Goal: Task Accomplishment & Management: Complete application form

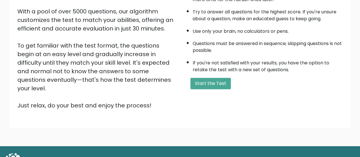
scroll to position [104, 0]
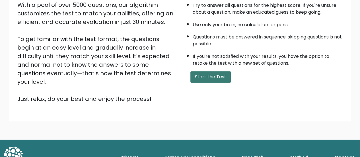
click at [204, 73] on button "Start the Test" at bounding box center [211, 76] width 40 height 11
click at [205, 74] on button "Start the Test" at bounding box center [211, 76] width 40 height 11
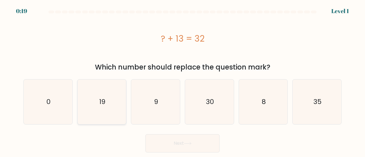
click at [97, 104] on icon "19" at bounding box center [101, 101] width 45 height 45
click at [182, 80] on input "b. 19" at bounding box center [182, 79] width 0 height 1
radio input "true"
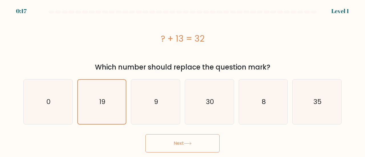
click at [189, 139] on button "Next" at bounding box center [182, 143] width 74 height 18
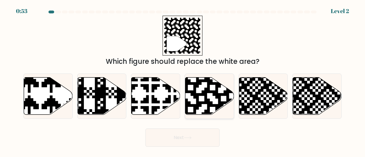
click at [213, 99] on icon at bounding box center [209, 95] width 49 height 37
click at [183, 80] on input "d." at bounding box center [182, 79] width 0 height 1
radio input "true"
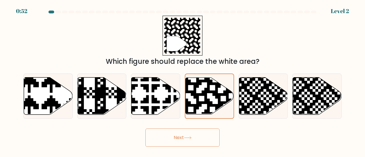
click at [182, 138] on button "Next" at bounding box center [182, 137] width 74 height 18
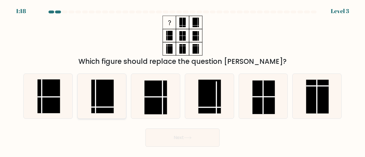
click at [109, 91] on rect at bounding box center [102, 97] width 23 height 34
click at [182, 80] on input "b." at bounding box center [182, 79] width 0 height 1
radio input "true"
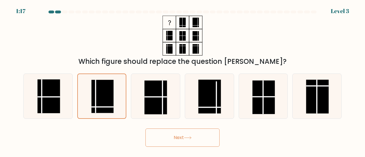
click at [204, 140] on button "Next" at bounding box center [182, 137] width 74 height 18
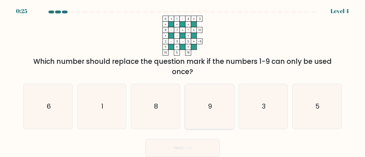
click at [209, 107] on text "9" at bounding box center [209, 105] width 4 height 9
click at [183, 80] on input "d. 9" at bounding box center [182, 79] width 0 height 1
radio input "true"
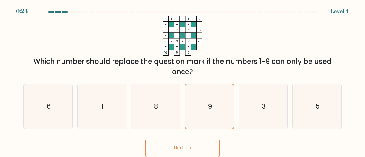
click at [189, 142] on button "Next" at bounding box center [182, 148] width 74 height 18
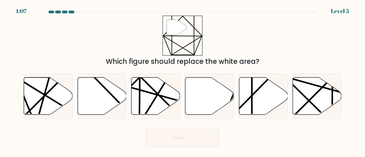
drag, startPoint x: 186, startPoint y: 146, endPoint x: 196, endPoint y: 119, distance: 28.1
click at [193, 124] on form at bounding box center [182, 79] width 365 height 136
click at [263, 98] on icon at bounding box center [263, 95] width 49 height 37
click at [183, 80] on input "e." at bounding box center [182, 79] width 0 height 1
radio input "true"
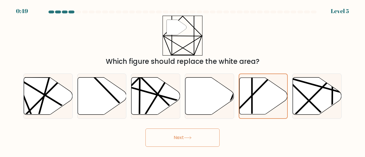
click at [203, 137] on button "Next" at bounding box center [182, 137] width 74 height 18
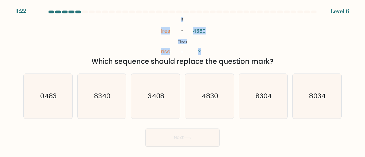
drag, startPoint x: 181, startPoint y: 19, endPoint x: 200, endPoint y: 54, distance: 39.5
click at [200, 54] on icon "@import url('https://fonts.googleapis.com/css?family=Abril+Fatface:400,100,100i…" at bounding box center [182, 36] width 65 height 40
click at [238, 38] on div "@import url('https://fonts.googleapis.com/css?family=Abril+Fatface:400,100,100i…" at bounding box center [182, 41] width 325 height 51
click at [146, 95] on icon "3408" at bounding box center [155, 96] width 45 height 45
click at [182, 80] on input "c. 3408" at bounding box center [182, 79] width 0 height 1
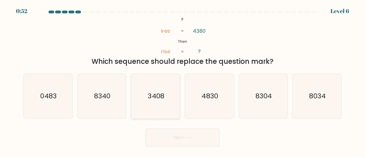
radio input "true"
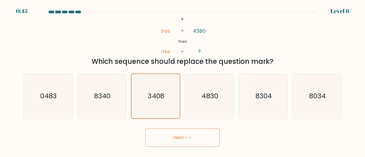
click at [178, 134] on button "Next" at bounding box center [182, 137] width 74 height 18
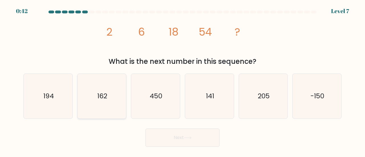
click at [108, 98] on icon "162" at bounding box center [101, 96] width 45 height 45
click at [182, 80] on input "b. 162" at bounding box center [182, 79] width 0 height 1
radio input "true"
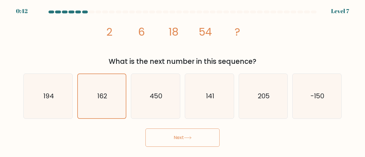
click at [209, 137] on button "Next" at bounding box center [182, 137] width 74 height 18
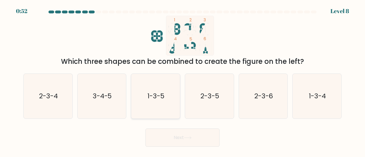
click at [164, 99] on text "1-3-5" at bounding box center [155, 95] width 17 height 9
click at [182, 80] on input "c. 1-3-5" at bounding box center [182, 79] width 0 height 1
radio input "true"
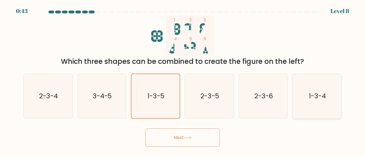
click at [319, 96] on text "1-3-4" at bounding box center [317, 95] width 17 height 9
click at [183, 80] on input "f. 1-3-4" at bounding box center [182, 79] width 0 height 1
radio input "true"
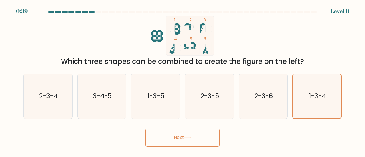
click at [185, 134] on button "Next" at bounding box center [182, 137] width 74 height 18
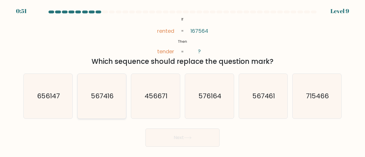
click at [100, 99] on text "567416" at bounding box center [102, 95] width 23 height 9
click at [182, 80] on input "b. 567416" at bounding box center [182, 79] width 0 height 1
radio input "true"
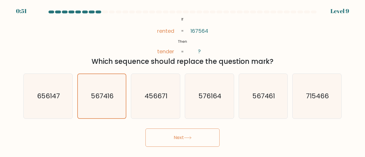
click at [197, 140] on button "Next" at bounding box center [182, 137] width 74 height 18
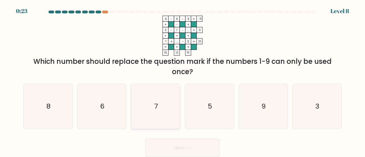
click at [153, 107] on icon "7" at bounding box center [155, 106] width 45 height 45
click at [182, 80] on input "c. 7" at bounding box center [182, 79] width 0 height 1
radio input "true"
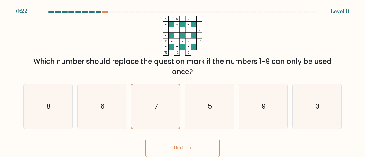
click at [211, 147] on button "Next" at bounding box center [182, 148] width 74 height 18
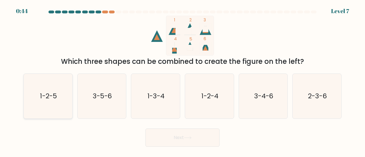
click at [52, 101] on icon "1-2-5" at bounding box center [48, 96] width 45 height 45
click at [182, 80] on input "a. 1-2-5" at bounding box center [182, 79] width 0 height 1
radio input "true"
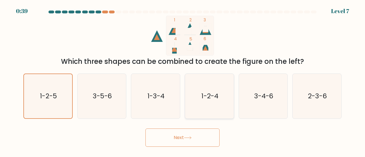
click at [210, 90] on icon "1-2-4" at bounding box center [209, 96] width 45 height 45
click at [183, 80] on input "d. 1-2-4" at bounding box center [182, 79] width 0 height 1
radio input "true"
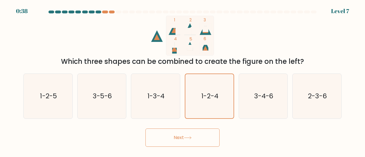
click at [202, 134] on button "Next" at bounding box center [182, 137] width 74 height 18
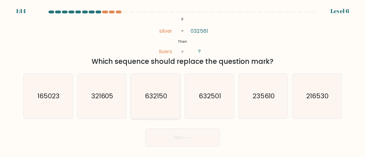
click at [165, 98] on text "632150" at bounding box center [156, 95] width 22 height 9
click at [182, 80] on input "c. 632150" at bounding box center [182, 79] width 0 height 1
radio input "true"
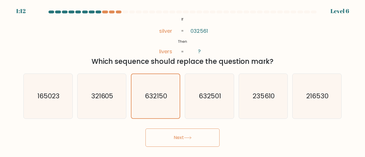
click at [208, 132] on button "Next" at bounding box center [182, 137] width 74 height 18
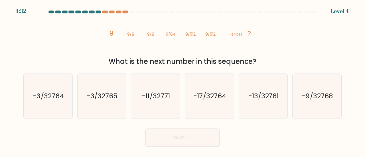
click at [113, 14] on div at bounding box center [182, 13] width 325 height 5
click at [112, 12] on div at bounding box center [112, 12] width 6 height 3
drag, startPoint x: 317, startPoint y: 96, endPoint x: 312, endPoint y: 98, distance: 5.4
click at [317, 95] on text "-9/32768" at bounding box center [317, 95] width 30 height 9
click at [183, 80] on input "f. -9/32768" at bounding box center [182, 79] width 0 height 1
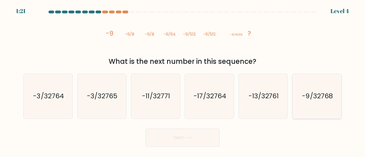
radio input "true"
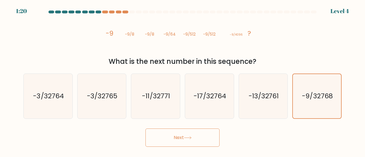
click at [205, 144] on button "Next" at bounding box center [182, 137] width 74 height 18
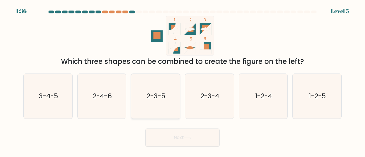
click at [153, 99] on text "2-3-5" at bounding box center [155, 95] width 19 height 9
click at [182, 80] on input "c. 2-3-5" at bounding box center [182, 79] width 0 height 1
radio input "true"
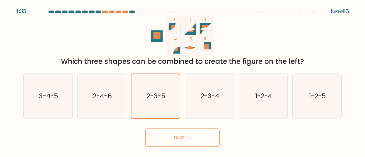
click at [206, 137] on button "Next" at bounding box center [182, 137] width 74 height 18
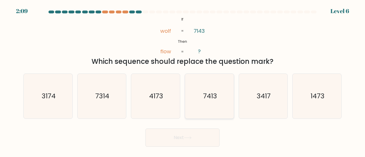
click at [213, 97] on text "7413" at bounding box center [210, 95] width 14 height 9
click at [183, 80] on input "d. 7413" at bounding box center [182, 79] width 0 height 1
radio input "true"
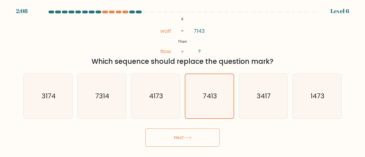
click at [175, 137] on button "Next" at bounding box center [182, 137] width 74 height 18
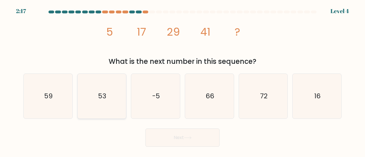
click at [115, 101] on icon "53" at bounding box center [101, 96] width 45 height 45
click at [182, 80] on input "b. 53" at bounding box center [182, 79] width 0 height 1
radio input "true"
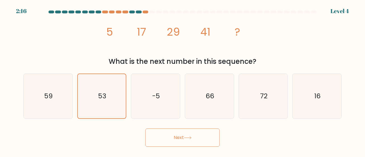
click at [158, 133] on button "Next" at bounding box center [182, 137] width 74 height 18
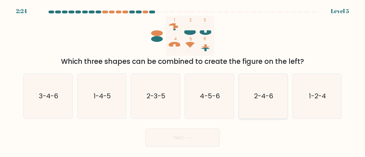
click at [265, 97] on text "2-4-6" at bounding box center [263, 95] width 19 height 9
click at [183, 80] on input "e. 2-4-6" at bounding box center [182, 79] width 0 height 1
radio input "true"
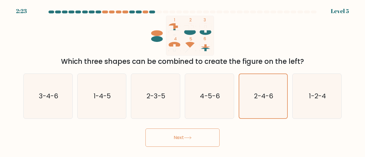
click at [172, 135] on button "Next" at bounding box center [182, 137] width 74 height 18
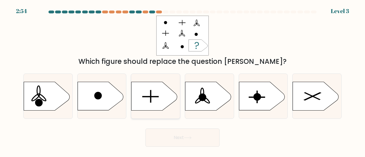
click at [158, 93] on icon at bounding box center [154, 96] width 46 height 28
click at [182, 80] on input "c." at bounding box center [182, 79] width 0 height 1
radio input "true"
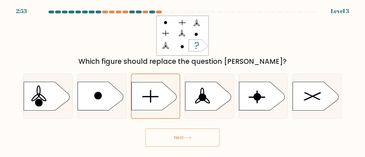
click at [200, 137] on button "Next" at bounding box center [182, 137] width 74 height 18
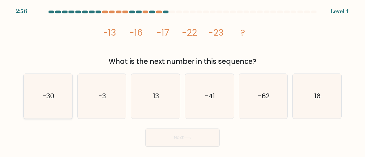
click at [57, 97] on icon "-30" at bounding box center [48, 96] width 45 height 45
click at [182, 80] on input "a. -30" at bounding box center [182, 79] width 0 height 1
radio input "true"
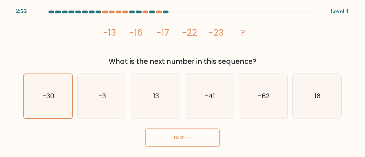
click at [171, 134] on button "Next" at bounding box center [182, 137] width 74 height 18
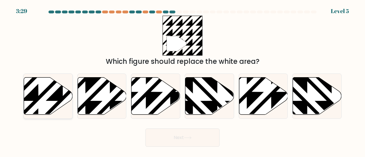
click at [62, 102] on icon at bounding box center [48, 95] width 49 height 37
click at [182, 80] on input "a." at bounding box center [182, 79] width 0 height 1
radio input "true"
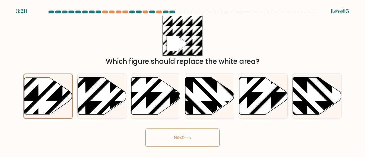
click at [185, 142] on button "Next" at bounding box center [182, 137] width 74 height 18
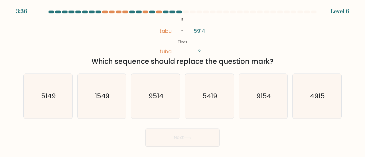
click at [196, 31] on tspan "5914" at bounding box center [198, 30] width 11 height 7
click at [216, 97] on text "5419" at bounding box center [209, 95] width 15 height 9
click at [183, 80] on input "d. 5419" at bounding box center [182, 79] width 0 height 1
radio input "true"
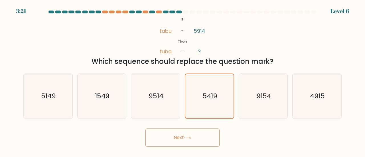
click at [182, 138] on button "Next" at bounding box center [182, 137] width 74 height 18
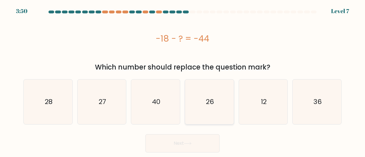
click at [199, 104] on icon "26" at bounding box center [209, 101] width 45 height 45
click at [183, 80] on input "d. 26" at bounding box center [182, 79] width 0 height 1
radio input "true"
click at [202, 143] on button "Next" at bounding box center [182, 143] width 74 height 18
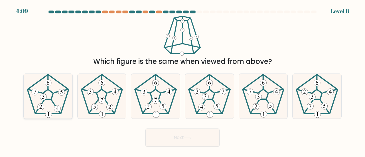
click at [55, 106] on 542 at bounding box center [57, 108] width 7 height 7
click at [182, 80] on input "a." at bounding box center [182, 79] width 0 height 1
radio input "true"
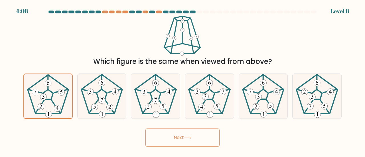
click at [173, 140] on button "Next" at bounding box center [182, 137] width 74 height 18
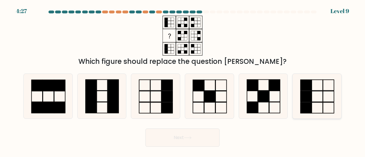
click at [297, 95] on icon at bounding box center [316, 96] width 45 height 45
click at [183, 80] on input "f." at bounding box center [182, 79] width 0 height 1
radio input "true"
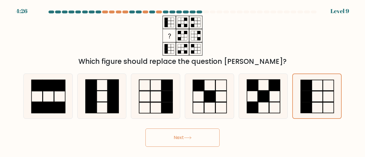
click at [202, 143] on button "Next" at bounding box center [182, 137] width 74 height 18
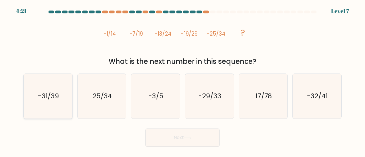
click at [51, 102] on icon "-31/39" at bounding box center [48, 96] width 45 height 45
click at [182, 80] on input "a. -31/39" at bounding box center [182, 79] width 0 height 1
radio input "true"
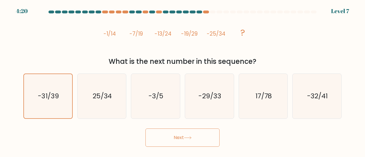
click at [188, 137] on icon at bounding box center [188, 137] width 8 height 3
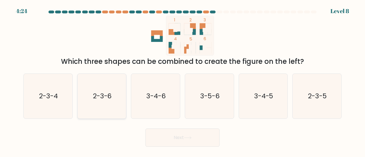
click at [97, 99] on text "2-3-6" at bounding box center [102, 95] width 19 height 9
click at [182, 80] on input "b. 2-3-6" at bounding box center [182, 79] width 0 height 1
radio input "true"
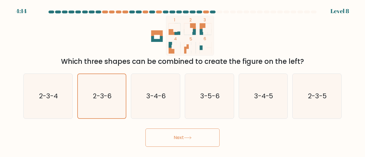
click at [184, 134] on button "Next" at bounding box center [182, 137] width 74 height 18
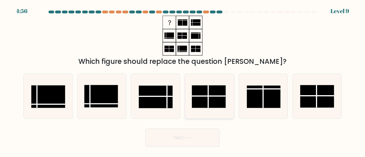
drag, startPoint x: 184, startPoint y: 134, endPoint x: 188, endPoint y: 117, distance: 17.0
click at [188, 117] on form at bounding box center [182, 79] width 365 height 136
click at [164, 93] on rect at bounding box center [156, 97] width 34 height 23
click at [182, 80] on input "c." at bounding box center [182, 79] width 0 height 1
radio input "true"
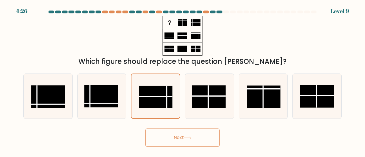
click at [164, 140] on button "Next" at bounding box center [182, 137] width 74 height 18
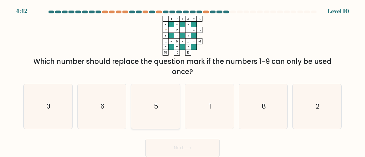
click at [154, 106] on text "5" at bounding box center [156, 105] width 4 height 9
click at [182, 80] on input "c. 5" at bounding box center [182, 79] width 0 height 1
radio input "true"
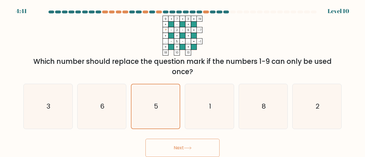
click at [171, 144] on button "Next" at bounding box center [182, 148] width 74 height 18
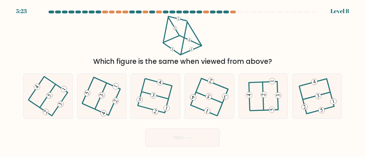
click at [172, 146] on button "Next" at bounding box center [182, 137] width 74 height 18
click at [177, 117] on div at bounding box center [155, 96] width 49 height 45
click at [182, 80] on input "c." at bounding box center [182, 79] width 0 height 1
radio input "true"
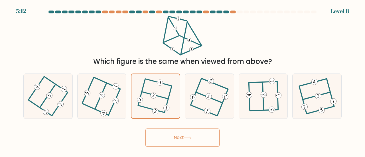
click at [184, 135] on button "Next" at bounding box center [182, 137] width 74 height 18
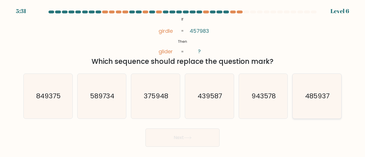
click at [317, 100] on text "485937" at bounding box center [317, 95] width 25 height 9
click at [183, 80] on input "f. 485937" at bounding box center [182, 79] width 0 height 1
radio input "true"
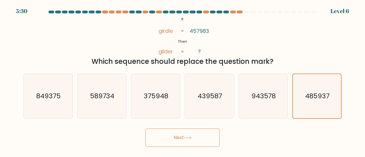
click at [195, 141] on button "Next" at bounding box center [182, 137] width 74 height 18
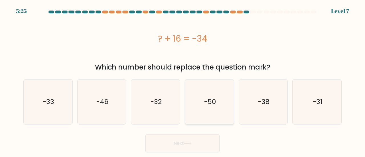
click at [198, 104] on icon "-50" at bounding box center [209, 101] width 45 height 45
click at [183, 80] on input "d. -50" at bounding box center [182, 79] width 0 height 1
radio input "true"
click at [182, 142] on button "Next" at bounding box center [182, 143] width 74 height 18
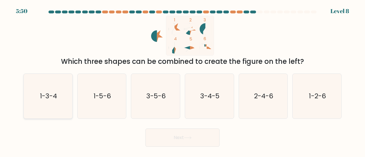
click at [47, 98] on text "1-3-4" at bounding box center [48, 95] width 17 height 9
click at [182, 80] on input "a. 1-3-4" at bounding box center [182, 79] width 0 height 1
radio input "true"
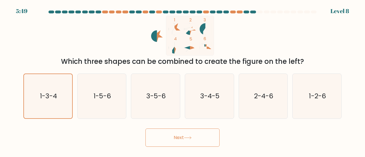
click at [183, 140] on button "Next" at bounding box center [182, 137] width 74 height 18
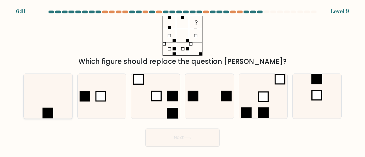
click at [31, 113] on icon at bounding box center [48, 96] width 45 height 45
click at [182, 80] on input "a." at bounding box center [182, 79] width 0 height 1
radio input "true"
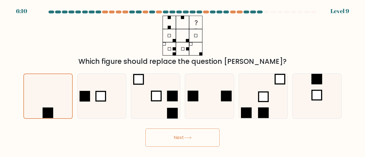
click at [193, 139] on button "Next" at bounding box center [182, 137] width 74 height 18
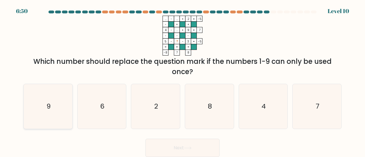
click at [58, 111] on icon "9" at bounding box center [48, 106] width 45 height 45
click at [182, 80] on input "a. 9" at bounding box center [182, 79] width 0 height 1
radio input "true"
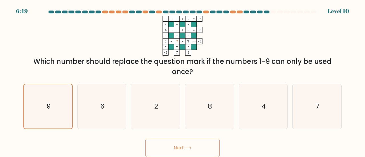
click at [195, 146] on button "Next" at bounding box center [182, 148] width 74 height 18
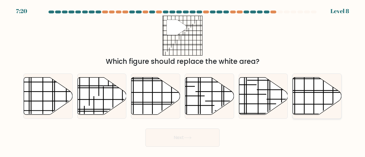
click at [314, 94] on icon at bounding box center [317, 95] width 49 height 37
click at [183, 80] on input "f." at bounding box center [182, 79] width 0 height 1
radio input "true"
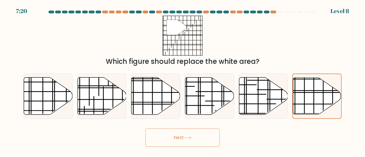
click at [197, 136] on button "Next" at bounding box center [182, 137] width 74 height 18
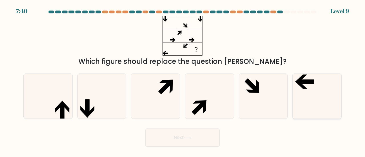
click at [309, 81] on icon at bounding box center [306, 82] width 16 height 4
click at [183, 80] on input "f." at bounding box center [182, 79] width 0 height 1
radio input "true"
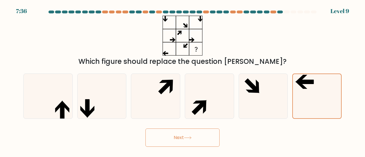
click at [177, 138] on button "Next" at bounding box center [182, 137] width 74 height 18
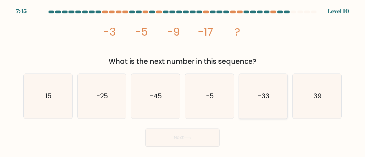
click at [267, 94] on text "-33" at bounding box center [263, 95] width 11 height 9
click at [183, 80] on input "e. -33" at bounding box center [182, 79] width 0 height 1
radio input "true"
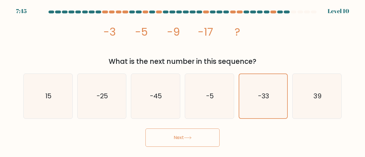
click at [183, 136] on button "Next" at bounding box center [182, 137] width 74 height 18
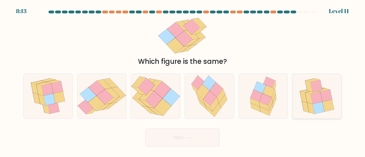
click at [325, 92] on icon at bounding box center [326, 95] width 12 height 12
click at [183, 80] on input "f." at bounding box center [182, 79] width 0 height 1
radio input "true"
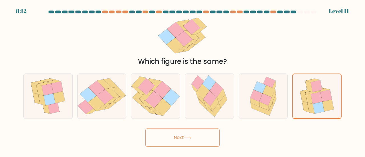
click at [187, 136] on icon at bounding box center [188, 137] width 8 height 3
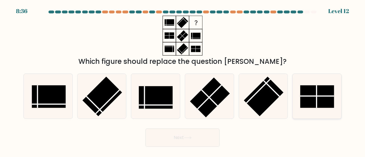
click at [311, 98] on rect at bounding box center [317, 96] width 34 height 23
click at [183, 80] on input "f." at bounding box center [182, 79] width 0 height 1
radio input "true"
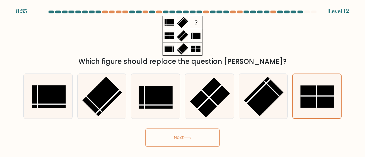
click at [209, 139] on button "Next" at bounding box center [182, 137] width 74 height 18
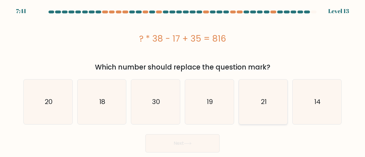
click at [265, 104] on text "21" at bounding box center [264, 101] width 6 height 9
click at [183, 80] on input "e. 21" at bounding box center [182, 79] width 0 height 1
radio input "true"
click at [200, 141] on button "Next" at bounding box center [182, 143] width 74 height 18
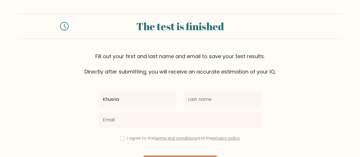
type input "Khusna"
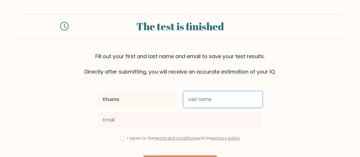
click at [226, 99] on input "text" at bounding box center [223, 99] width 79 height 16
type input "Fatikhah"
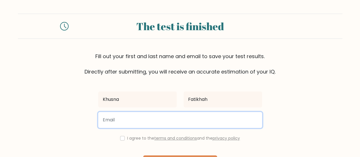
click at [145, 121] on input "email" at bounding box center [180, 120] width 164 height 16
type input "khusnafatikhah18@gmail.com"
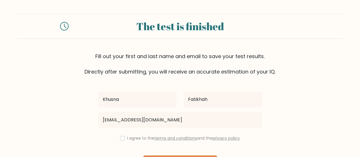
click at [123, 138] on div "I agree to the terms and conditions and the privacy policy" at bounding box center [180, 138] width 171 height 7
click at [121, 140] on input "checkbox" at bounding box center [122, 138] width 5 height 5
checkbox input "true"
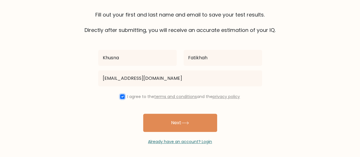
scroll to position [42, 0]
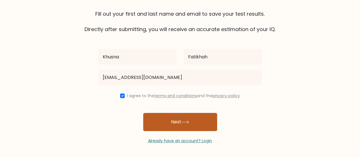
click at [185, 125] on button "Next" at bounding box center [180, 122] width 74 height 18
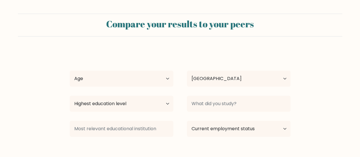
select select "ID"
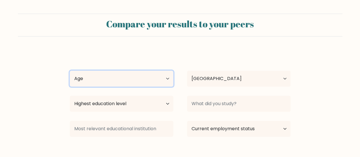
click at [164, 77] on select "Age Under 18 years old 18-24 years old 25-34 years old 35-44 years old 45-54 ye…" at bounding box center [122, 79] width 104 height 16
select select "18_24"
click at [70, 71] on select "Age Under 18 years old 18-24 years old 25-34 years old 35-44 years old 45-54 ye…" at bounding box center [122, 79] width 104 height 16
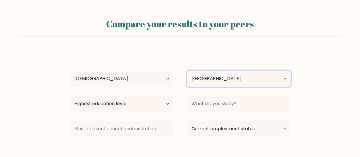
click at [230, 78] on select "Country Afghanistan Albania Algeria American Samoa Andorra Angola Anguilla Anta…" at bounding box center [239, 79] width 104 height 16
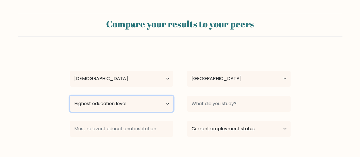
click at [127, 102] on select "Highest education level No schooling Primary Lower Secondary Upper Secondary Oc…" at bounding box center [122, 104] width 104 height 16
select select "bachelors_degree"
click at [70, 96] on select "Highest education level No schooling Primary Lower Secondary Upper Secondary Oc…" at bounding box center [122, 104] width 104 height 16
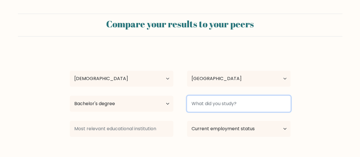
click at [217, 101] on input at bounding box center [239, 104] width 104 height 16
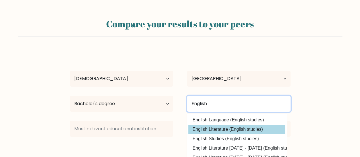
type input "English"
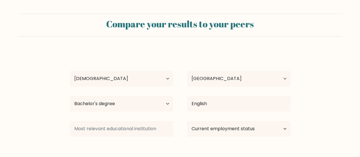
click at [250, 130] on div "Khusna Fatikhah Age Under 18 years old 18-24 years old 25-34 years old 35-44 ye…" at bounding box center [180, 112] width 228 height 125
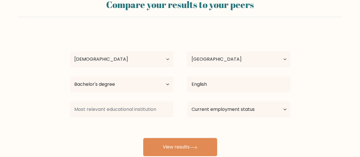
scroll to position [28, 0]
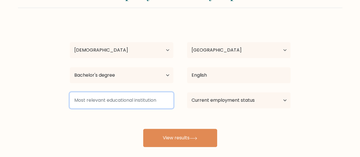
click at [132, 103] on input at bounding box center [122, 100] width 104 height 16
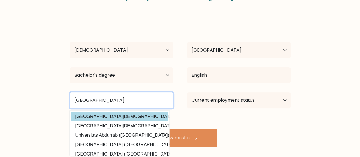
type input "Universitas Syarif"
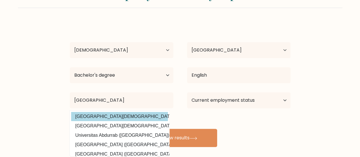
click at [140, 115] on div "Khusna Fatikhah Age Under 18 years old 18-24 years old 25-34 years old 35-44 ye…" at bounding box center [180, 84] width 228 height 125
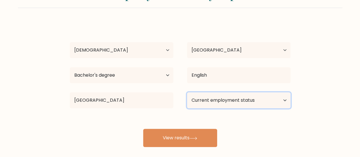
click at [227, 103] on select "Current employment status Employed Student Retired Other / prefer not to answer" at bounding box center [239, 100] width 104 height 16
select select "student"
click at [187, 92] on select "Current employment status Employed Student Retired Other / prefer not to answer" at bounding box center [239, 100] width 104 height 16
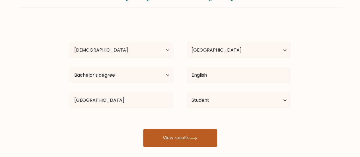
click at [209, 132] on button "View results" at bounding box center [180, 138] width 74 height 18
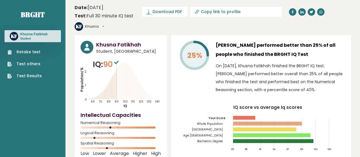
click at [118, 61] on icon at bounding box center [116, 62] width 5 height 3
click at [113, 77] on icon "Population/% IQ 0 1 2 60 70 80 90 100 110 120 130 140" at bounding box center [121, 84] width 80 height 50
click at [123, 87] on icon "Population/% IQ 0 1 2 60 70 80 90 100 110 120 130 140" at bounding box center [121, 84] width 80 height 50
click at [117, 81] on icon "Population/% IQ 0 1 2 60 70 80 90 100 110 120 130 140" at bounding box center [121, 84] width 80 height 50
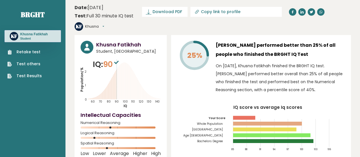
drag, startPoint x: 117, startPoint y: 81, endPoint x: 141, endPoint y: 81, distance: 23.4
click at [141, 81] on icon "Population/% IQ 0 1 2 60 70 80 90 100 110 120 130 140" at bounding box center [121, 84] width 80 height 50
click at [175, 77] on div "25% Khusna Fatikhah performed better than 25% of all people who finished the BR…" at bounding box center [261, 98] width 180 height 126
click at [172, 12] on span "Download PDF" at bounding box center [168, 12] width 30 height 6
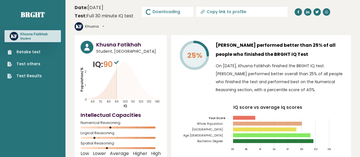
click at [162, 11] on span "Downloading... Downloading" at bounding box center [167, 12] width 51 height 10
click at [29, 55] on link "Retake test" at bounding box center [24, 52] width 34 height 6
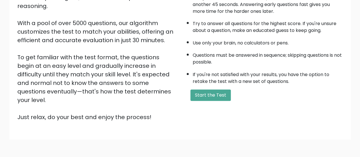
scroll to position [104, 0]
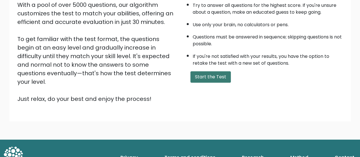
click at [204, 77] on button "Start the Test" at bounding box center [211, 76] width 40 height 11
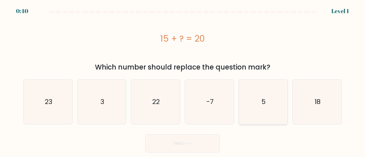
click at [266, 101] on icon "5" at bounding box center [263, 101] width 45 height 45
click at [183, 80] on input "e. 5" at bounding box center [182, 79] width 0 height 1
radio input "true"
click at [186, 142] on icon at bounding box center [188, 143] width 8 height 3
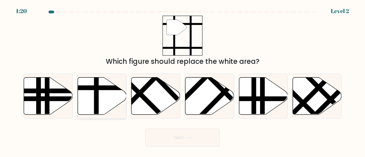
click at [105, 97] on icon at bounding box center [101, 95] width 49 height 37
click at [182, 80] on input "b." at bounding box center [182, 79] width 0 height 1
radio input "true"
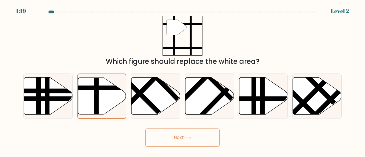
click at [187, 139] on button "Next" at bounding box center [182, 137] width 74 height 18
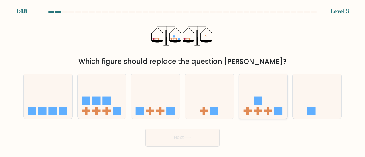
click at [260, 111] on rect at bounding box center [257, 111] width 8 height 3
click at [183, 80] on input "e." at bounding box center [182, 79] width 0 height 1
radio input "true"
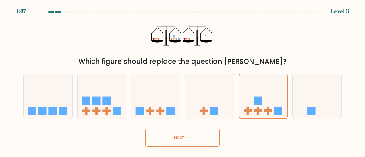
click at [206, 135] on button "Next" at bounding box center [182, 137] width 74 height 18
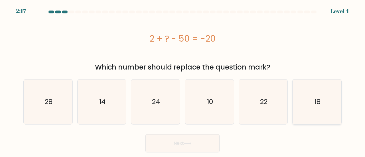
click at [312, 104] on icon "18" at bounding box center [316, 101] width 45 height 45
click at [183, 80] on input "f. 18" at bounding box center [182, 79] width 0 height 1
radio input "true"
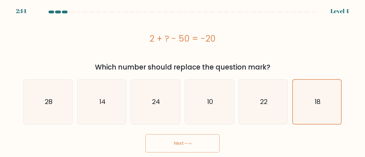
click at [190, 142] on icon at bounding box center [188, 143] width 8 height 3
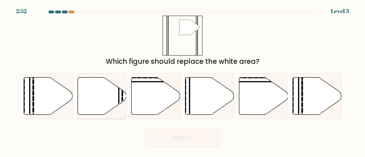
click at [106, 99] on icon at bounding box center [101, 95] width 49 height 37
click at [182, 80] on input "b." at bounding box center [182, 79] width 0 height 1
radio input "true"
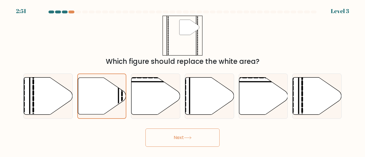
click at [183, 138] on button "Next" at bounding box center [182, 137] width 74 height 18
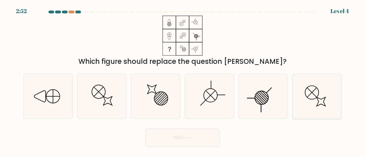
click at [311, 100] on icon at bounding box center [316, 96] width 45 height 45
click at [183, 80] on input "f." at bounding box center [182, 79] width 0 height 1
radio input "true"
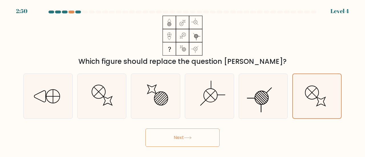
click at [199, 142] on button "Next" at bounding box center [182, 137] width 74 height 18
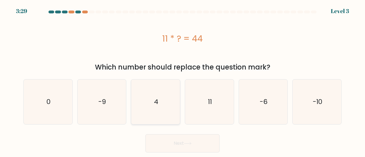
click at [159, 103] on icon "4" at bounding box center [155, 101] width 45 height 45
click at [182, 80] on input "c. 4" at bounding box center [182, 79] width 0 height 1
radio input "true"
click at [183, 142] on button "Next" at bounding box center [182, 143] width 74 height 18
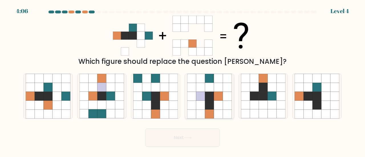
click at [204, 111] on icon at bounding box center [200, 113] width 9 height 9
click at [183, 80] on input "d." at bounding box center [182, 79] width 0 height 1
radio input "true"
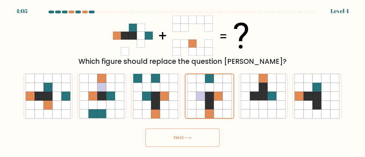
click at [173, 136] on button "Next" at bounding box center [182, 137] width 74 height 18
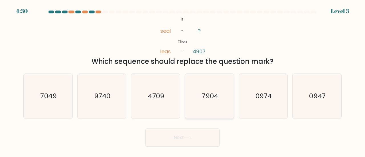
click at [205, 98] on text "7904" at bounding box center [209, 95] width 16 height 9
click at [183, 80] on input "d. 7904" at bounding box center [182, 79] width 0 height 1
radio input "true"
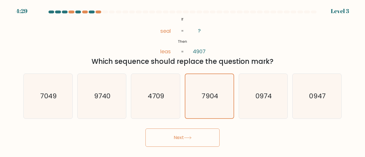
click at [205, 139] on button "Next" at bounding box center [182, 137] width 74 height 18
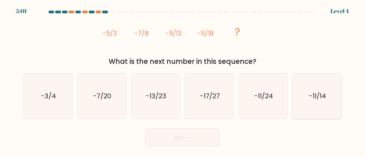
click at [321, 96] on text "-11/14" at bounding box center [317, 95] width 17 height 9
click at [183, 80] on input "f. -11/14" at bounding box center [182, 79] width 0 height 1
radio input "true"
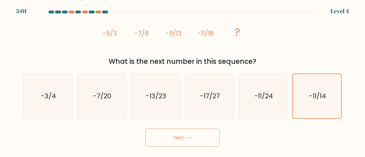
click at [197, 138] on button "Next" at bounding box center [182, 137] width 74 height 18
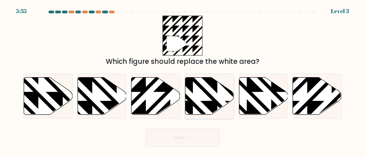
click at [203, 90] on icon at bounding box center [193, 76] width 98 height 98
click at [183, 80] on input "d." at bounding box center [182, 79] width 0 height 1
radio input "true"
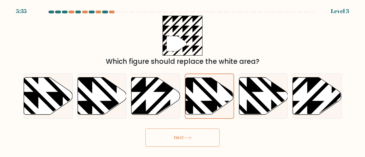
click at [199, 138] on button "Next" at bounding box center [182, 137] width 74 height 18
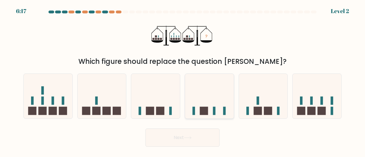
click at [210, 107] on icon at bounding box center [209, 96] width 49 height 40
click at [183, 80] on input "d." at bounding box center [182, 79] width 0 height 1
radio input "true"
click at [210, 107] on icon at bounding box center [209, 96] width 48 height 40
click at [183, 80] on input "d." at bounding box center [182, 79] width 0 height 1
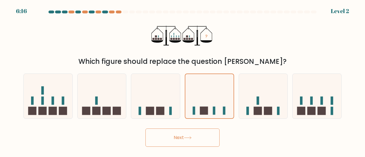
click at [179, 136] on button "Next" at bounding box center [182, 137] width 74 height 18
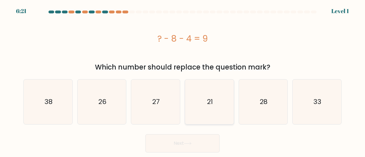
click at [218, 104] on icon "21" at bounding box center [209, 101] width 45 height 45
click at [183, 80] on input "d. 21" at bounding box center [182, 79] width 0 height 1
radio input "true"
click at [205, 143] on button "Next" at bounding box center [182, 143] width 74 height 18
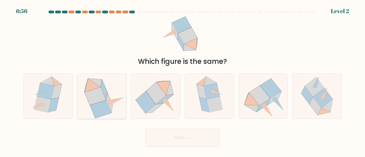
click at [89, 101] on icon at bounding box center [95, 96] width 21 height 18
click at [182, 80] on input "b." at bounding box center [182, 79] width 0 height 1
radio input "true"
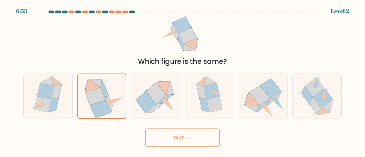
click at [198, 134] on button "Next" at bounding box center [182, 137] width 74 height 18
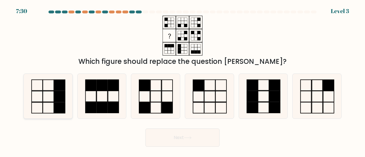
click at [52, 98] on icon at bounding box center [48, 96] width 45 height 45
click at [182, 80] on input "a." at bounding box center [182, 79] width 0 height 1
radio input "true"
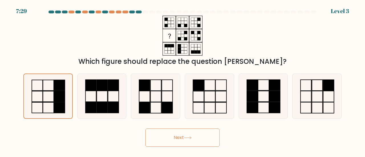
click at [173, 137] on button "Next" at bounding box center [182, 137] width 74 height 18
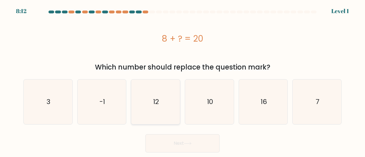
click at [153, 100] on text "12" at bounding box center [156, 101] width 6 height 9
click at [182, 80] on input "c. 12" at bounding box center [182, 79] width 0 height 1
radio input "true"
click at [176, 144] on button "Next" at bounding box center [182, 143] width 74 height 18
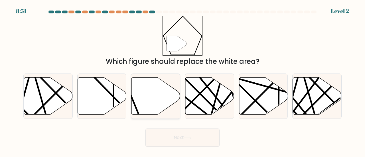
click at [147, 93] on icon at bounding box center [155, 95] width 49 height 37
click at [182, 80] on input "c." at bounding box center [182, 79] width 0 height 1
radio input "true"
click at [179, 137] on button "Next" at bounding box center [182, 137] width 74 height 18
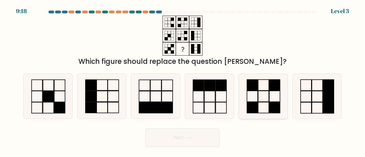
click at [275, 109] on rect at bounding box center [274, 107] width 11 height 11
click at [183, 80] on input "e." at bounding box center [182, 79] width 0 height 1
radio input "true"
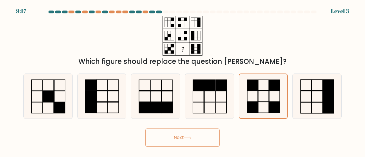
click at [203, 136] on button "Next" at bounding box center [182, 137] width 74 height 18
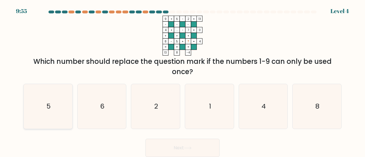
drag, startPoint x: 47, startPoint y: 112, endPoint x: 54, endPoint y: 106, distance: 8.9
click at [48, 110] on icon "5" at bounding box center [48, 106] width 45 height 45
click at [182, 80] on input "a. 5" at bounding box center [182, 79] width 0 height 1
radio input "true"
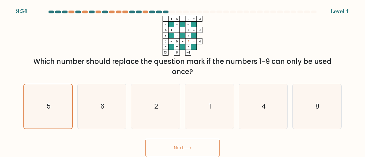
click at [179, 150] on button "Next" at bounding box center [182, 148] width 74 height 18
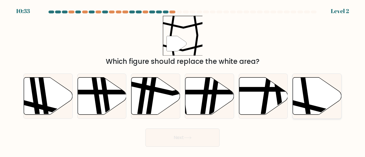
click at [330, 94] on icon at bounding box center [317, 95] width 49 height 37
click at [183, 80] on input "f." at bounding box center [182, 79] width 0 height 1
radio input "true"
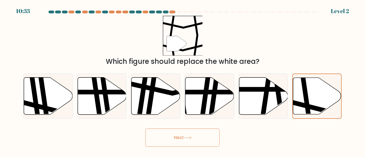
click at [195, 138] on button "Next" at bounding box center [182, 137] width 74 height 18
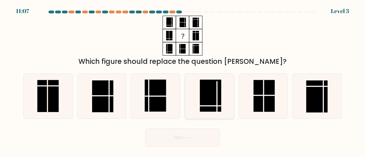
click at [207, 90] on rect at bounding box center [210, 96] width 21 height 32
click at [183, 80] on input "d." at bounding box center [182, 79] width 0 height 1
radio input "true"
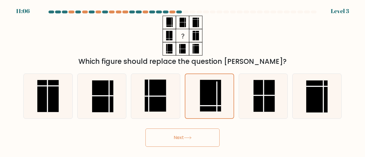
click at [172, 138] on button "Next" at bounding box center [182, 137] width 74 height 18
click at [172, 136] on button "Next" at bounding box center [182, 137] width 74 height 18
click at [179, 138] on button "Next" at bounding box center [182, 137] width 74 height 18
click at [179, 136] on button "Next" at bounding box center [182, 137] width 74 height 18
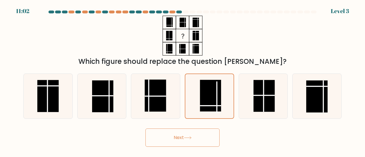
click at [179, 136] on button "Next" at bounding box center [182, 137] width 74 height 18
drag, startPoint x: 179, startPoint y: 136, endPoint x: 183, endPoint y: 134, distance: 4.3
click at [180, 136] on button "Next" at bounding box center [182, 137] width 74 height 18
click at [190, 136] on button "Next" at bounding box center [182, 137] width 74 height 18
click at [250, 61] on div "Which figure should replace the question [PERSON_NAME]?" at bounding box center [182, 61] width 311 height 10
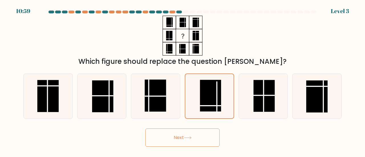
click at [197, 135] on button "Next" at bounding box center [182, 137] width 74 height 18
drag, startPoint x: 188, startPoint y: 136, endPoint x: 187, endPoint y: 133, distance: 3.4
drag, startPoint x: 187, startPoint y: 133, endPoint x: 182, endPoint y: 131, distance: 5.2
click at [182, 131] on button "Next" at bounding box center [182, 137] width 74 height 18
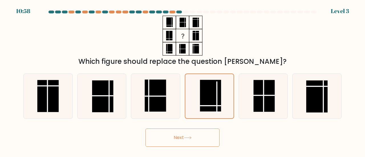
click at [182, 132] on button "Next" at bounding box center [182, 137] width 74 height 18
click at [96, 132] on div "Next" at bounding box center [182, 136] width 325 height 21
click at [346, 121] on form at bounding box center [182, 79] width 365 height 136
click at [195, 138] on button "Next" at bounding box center [182, 137] width 74 height 18
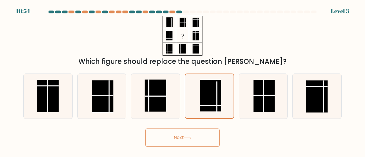
click at [195, 138] on button "Next" at bounding box center [182, 137] width 74 height 18
click at [196, 137] on button "Next" at bounding box center [182, 137] width 74 height 18
click at [197, 138] on button "Next" at bounding box center [182, 137] width 74 height 18
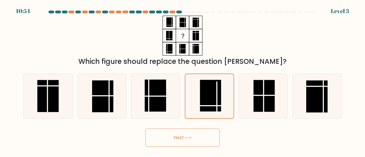
click at [198, 137] on button "Next" at bounding box center [182, 137] width 74 height 18
drag, startPoint x: 199, startPoint y: 137, endPoint x: 190, endPoint y: 133, distance: 9.3
click at [199, 135] on button "Next" at bounding box center [182, 137] width 74 height 18
click at [264, 89] on rect at bounding box center [263, 96] width 21 height 32
click at [183, 80] on input "e." at bounding box center [182, 79] width 0 height 1
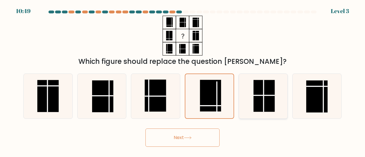
radio input "true"
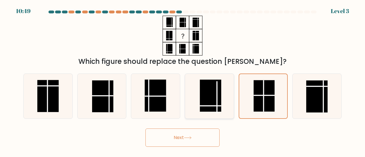
click at [217, 109] on line at bounding box center [217, 97] width 0 height 32
click at [183, 80] on input "d." at bounding box center [182, 79] width 0 height 1
radio input "true"
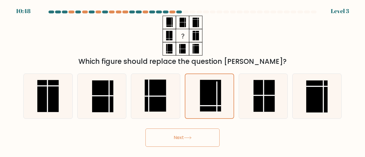
click at [196, 143] on button "Next" at bounding box center [182, 137] width 74 height 18
click at [196, 140] on button "Next" at bounding box center [182, 137] width 74 height 18
